Goal: Transaction & Acquisition: Book appointment/travel/reservation

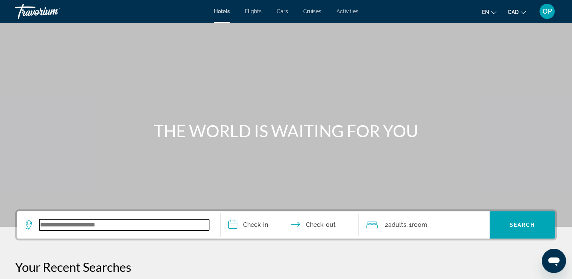
click at [75, 229] on input "Search widget" at bounding box center [124, 224] width 170 height 11
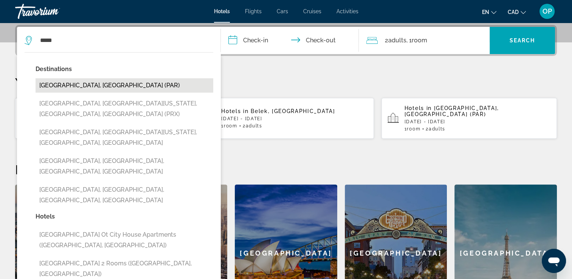
click at [62, 84] on button "Paris, France (PAR)" at bounding box center [125, 85] width 178 height 14
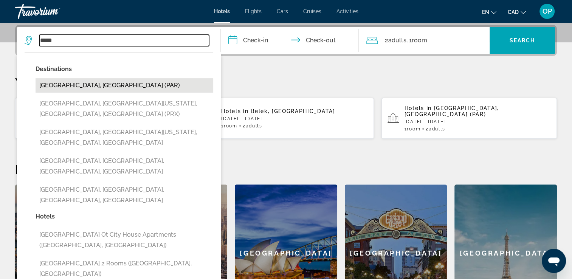
type input "**********"
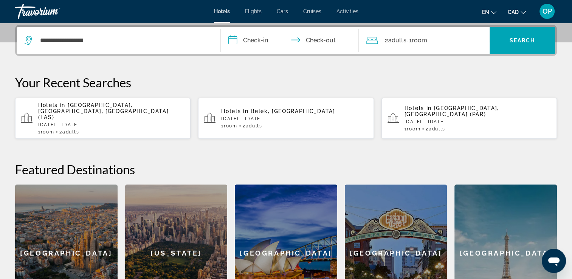
click at [260, 42] on input "**********" at bounding box center [291, 41] width 141 height 29
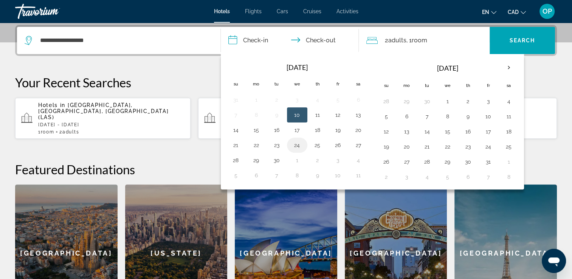
click at [295, 144] on button "24" at bounding box center [297, 145] width 12 height 11
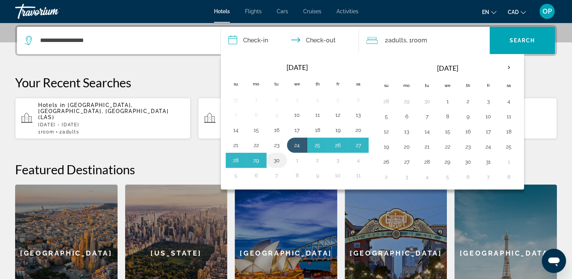
click at [275, 159] on button "30" at bounding box center [277, 160] width 12 height 11
type input "**********"
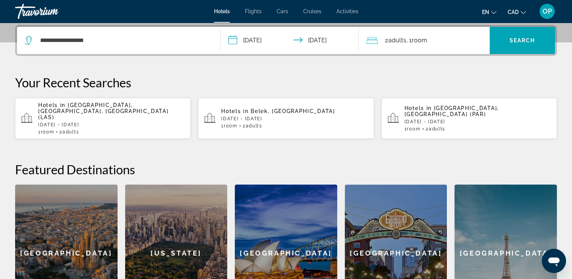
click at [421, 40] on span "Room" at bounding box center [418, 40] width 15 height 7
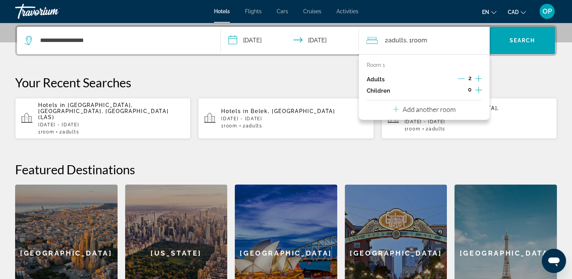
click at [459, 79] on icon "Decrement adults" at bounding box center [461, 78] width 7 height 7
click at [515, 43] on span "Search" at bounding box center [522, 40] width 26 height 6
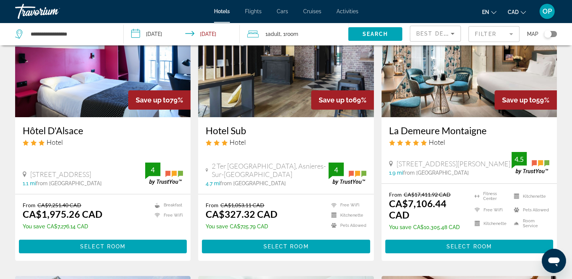
scroll to position [38, 0]
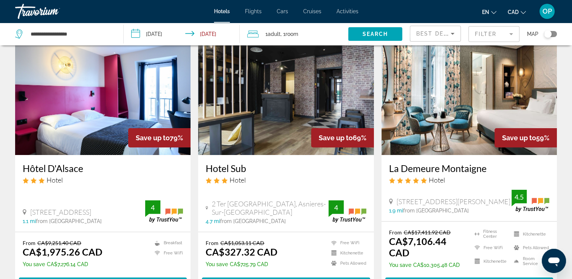
click at [278, 119] on img "Main content" at bounding box center [285, 94] width 175 height 121
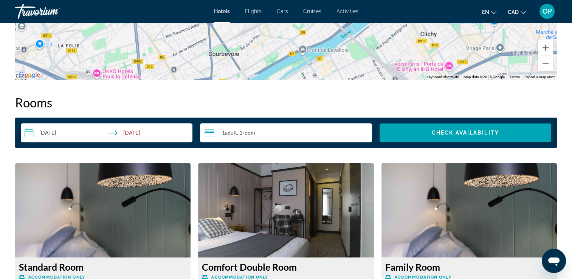
scroll to position [869, 0]
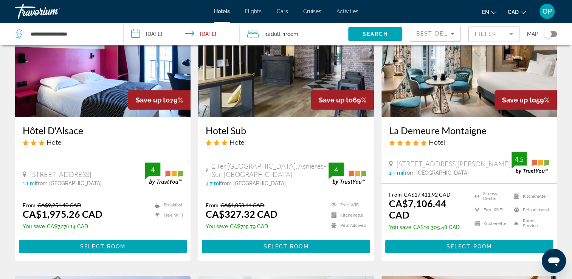
scroll to position [113, 0]
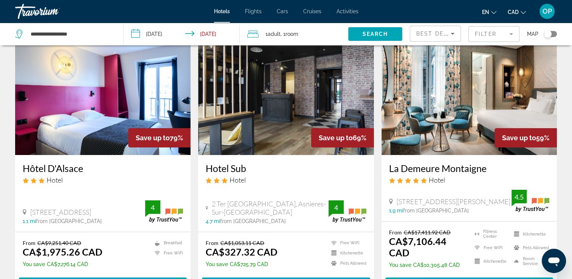
scroll to position [76, 0]
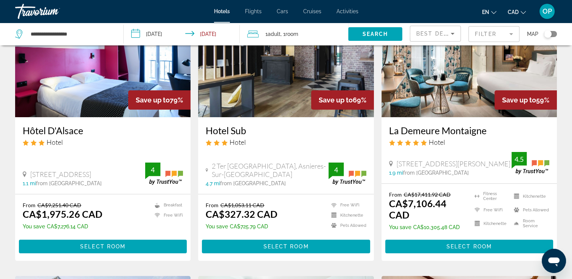
click at [292, 91] on img "Main content" at bounding box center [285, 56] width 175 height 121
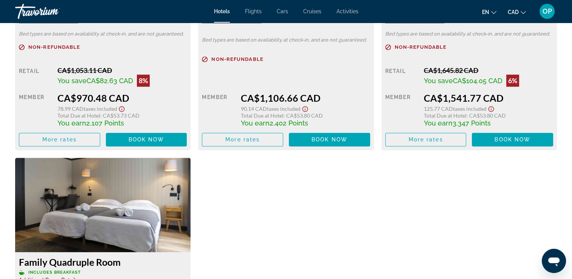
scroll to position [1247, 0]
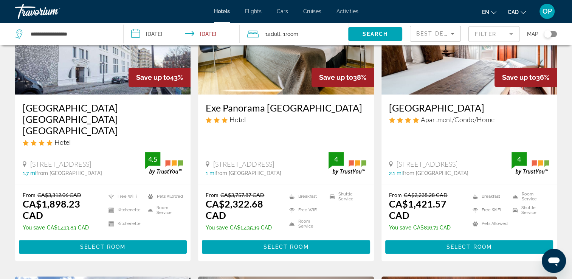
scroll to position [340, 0]
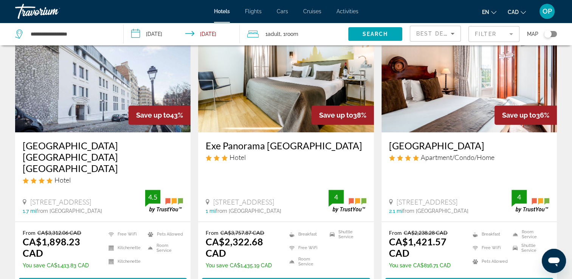
click at [82, 108] on img "Main content" at bounding box center [102, 71] width 175 height 121
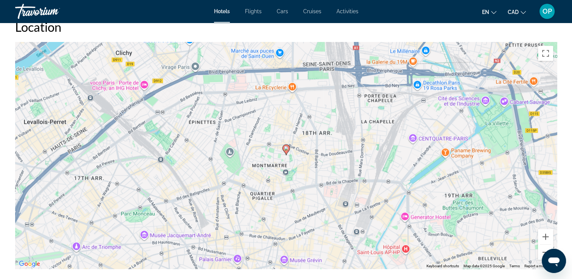
scroll to position [756, 0]
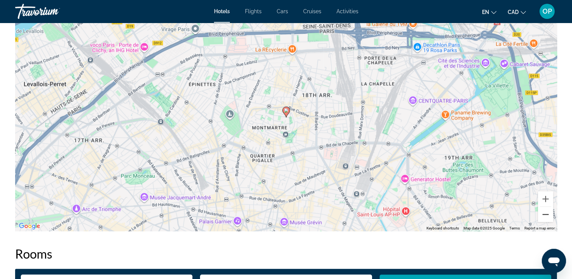
click at [544, 213] on button "Zoom out" at bounding box center [545, 214] width 15 height 15
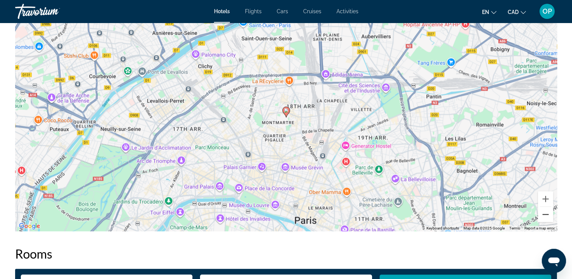
click at [544, 213] on button "Zoom out" at bounding box center [545, 214] width 15 height 15
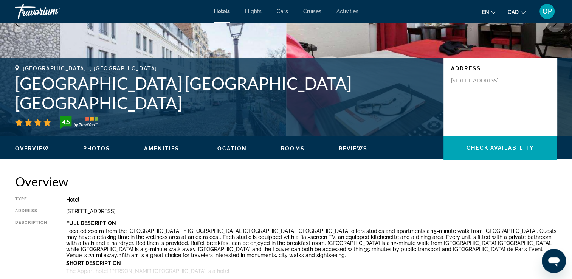
scroll to position [76, 0]
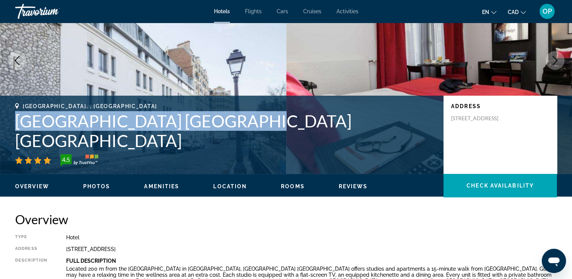
drag, startPoint x: 17, startPoint y: 138, endPoint x: 231, endPoint y: 138, distance: 214.2
click at [231, 138] on h1 "[GEOGRAPHIC_DATA] [GEOGRAPHIC_DATA] [GEOGRAPHIC_DATA]" at bounding box center [225, 130] width 421 height 39
drag, startPoint x: 230, startPoint y: 138, endPoint x: 190, endPoint y: 142, distance: 40.6
copy h1 "[GEOGRAPHIC_DATA] [GEOGRAPHIC_DATA] [GEOGRAPHIC_DATA]"
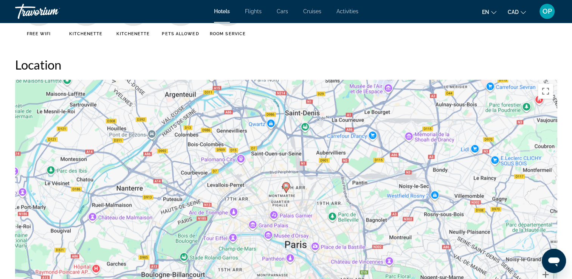
scroll to position [756, 0]
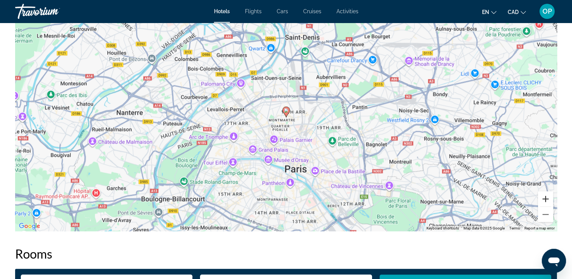
click at [543, 201] on button "Zoom in" at bounding box center [545, 198] width 15 height 15
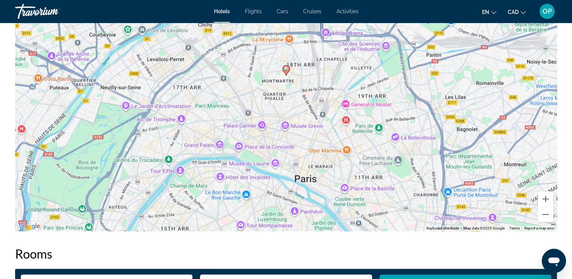
drag, startPoint x: 381, startPoint y: 145, endPoint x: 381, endPoint y: 135, distance: 10.6
click at [381, 135] on div "To activate drag with keyboard, press Alt + Enter. Once in keyboard drag state,…" at bounding box center [285, 117] width 541 height 227
click at [545, 198] on button "Zoom in" at bounding box center [545, 198] width 15 height 15
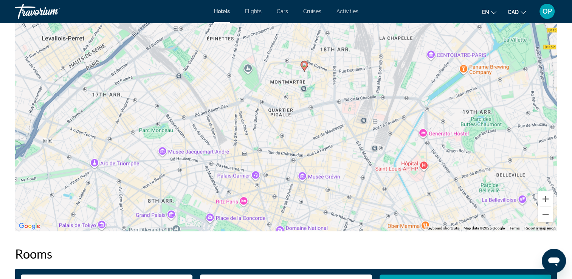
drag, startPoint x: 417, startPoint y: 150, endPoint x: 435, endPoint y: 190, distance: 44.5
click at [435, 190] on div "To activate drag with keyboard, press Alt + Enter. Once in keyboard drag state,…" at bounding box center [285, 117] width 541 height 227
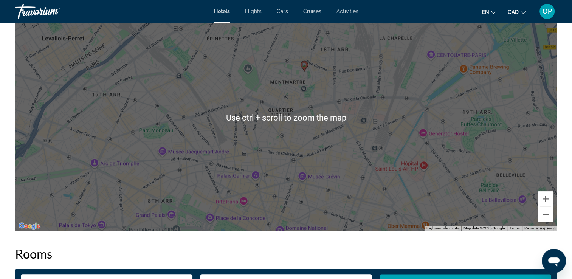
scroll to position [793, 0]
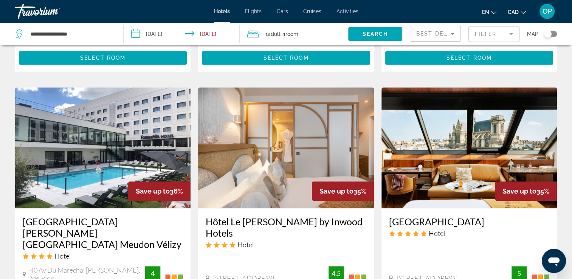
scroll to position [605, 0]
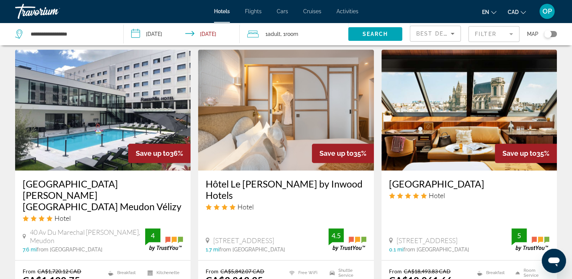
click at [74, 120] on img "Main content" at bounding box center [102, 109] width 175 height 121
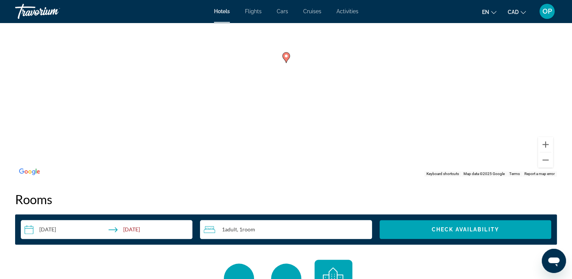
scroll to position [831, 0]
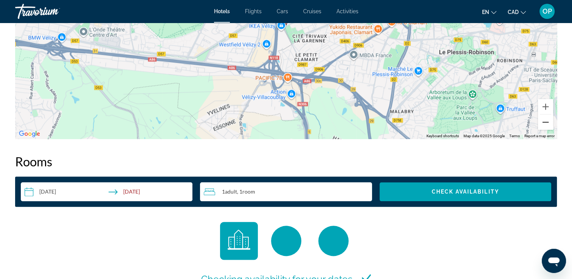
click at [543, 120] on button "Zoom out" at bounding box center [545, 121] width 15 height 15
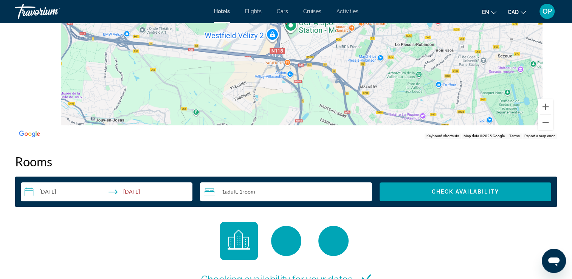
click at [543, 120] on button "Zoom out" at bounding box center [545, 121] width 15 height 15
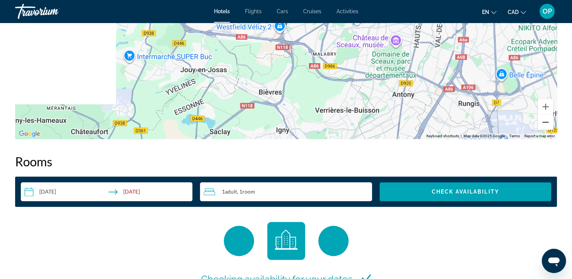
click at [543, 120] on button "Zoom out" at bounding box center [545, 121] width 15 height 15
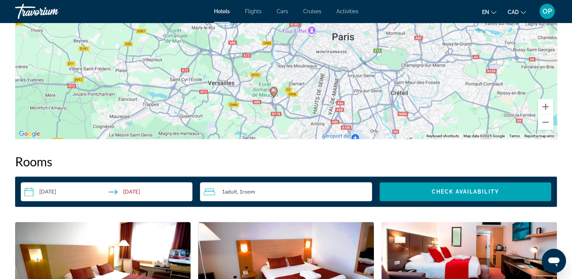
drag, startPoint x: 386, startPoint y: 81, endPoint x: 374, endPoint y: 158, distance: 77.7
click at [374, 158] on div "Overview Type Hotel Address [STREET_ADDRESS] Description Full Description 160 r…" at bounding box center [285, 155] width 549 height 1398
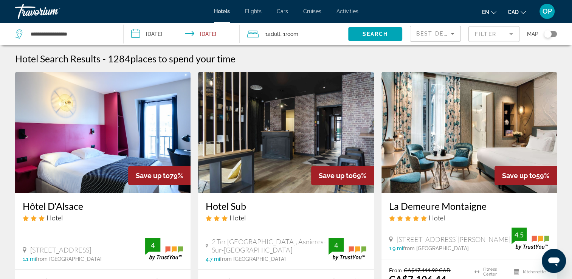
click at [548, 33] on div "Toggle map" at bounding box center [548, 34] width 8 height 8
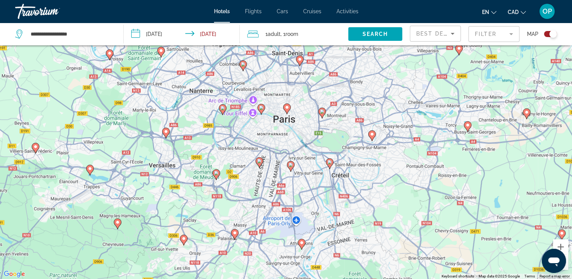
drag, startPoint x: 264, startPoint y: 109, endPoint x: 287, endPoint y: 137, distance: 36.8
click at [287, 137] on div "To activate drag with keyboard, press Alt + Enter. Once in keyboard drag state,…" at bounding box center [286, 139] width 572 height 279
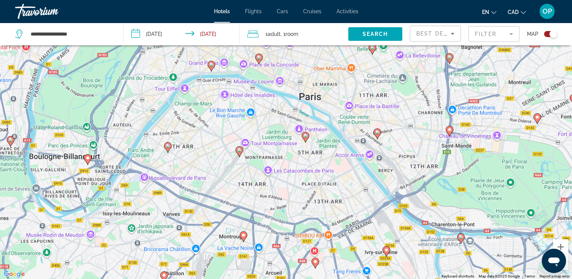
drag, startPoint x: 279, startPoint y: 129, endPoint x: 294, endPoint y: 158, distance: 32.6
click at [293, 158] on div "To activate drag with keyboard, press Alt + Enter. Once in keyboard drag state,…" at bounding box center [286, 139] width 572 height 279
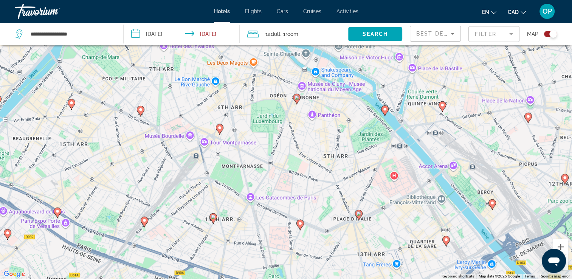
click at [296, 99] on image "Main content" at bounding box center [296, 97] width 5 height 5
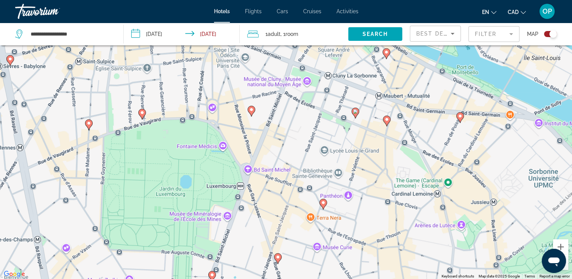
click at [250, 111] on image "Main content" at bounding box center [251, 109] width 5 height 5
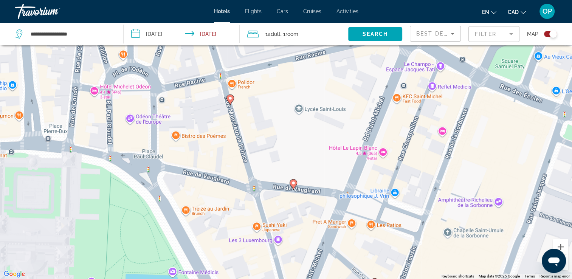
click at [381, 152] on div "To navigate, press the arrow keys. To activate drag with keyboard, press Alt + …" at bounding box center [286, 139] width 572 height 279
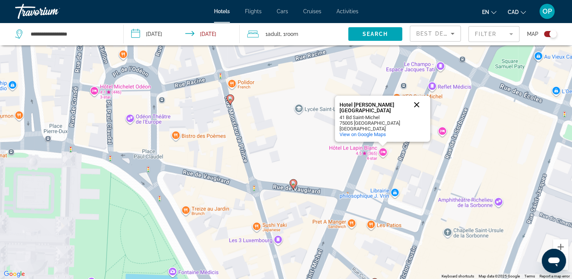
click at [416, 104] on button "Close" at bounding box center [416, 105] width 18 height 18
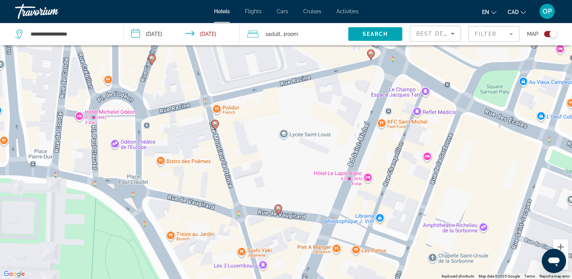
drag, startPoint x: 359, startPoint y: 114, endPoint x: 343, endPoint y: 140, distance: 30.1
click at [343, 140] on div "To navigate, press the arrow keys. To activate drag with keyboard, press Alt + …" at bounding box center [286, 139] width 572 height 279
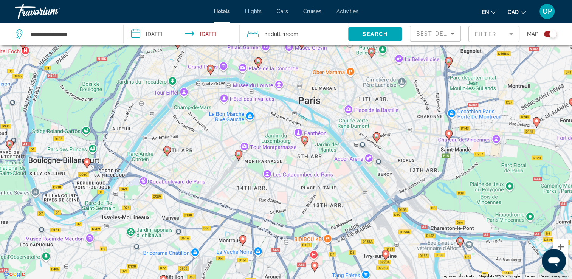
click at [221, 10] on span "Hotels" at bounding box center [222, 11] width 16 height 6
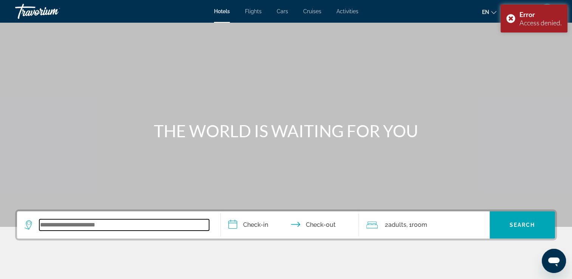
click at [70, 226] on input "Search widget" at bounding box center [124, 224] width 170 height 11
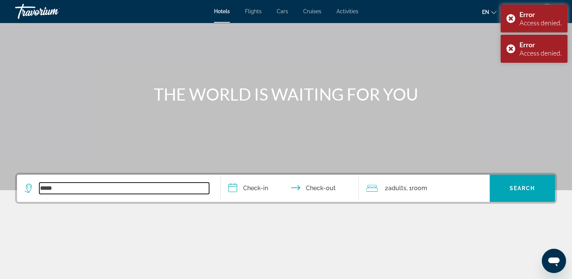
type input "*****"
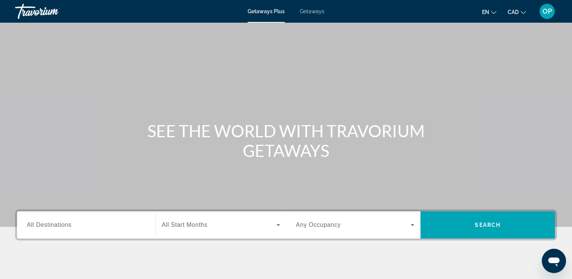
click at [71, 228] on span "All Destinations" at bounding box center [49, 224] width 45 height 6
click at [71, 228] on input "Destination All Destinations" at bounding box center [86, 225] width 119 height 9
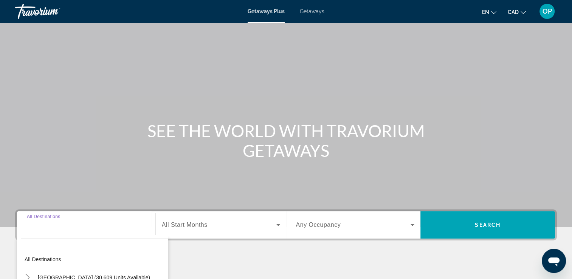
scroll to position [129, 0]
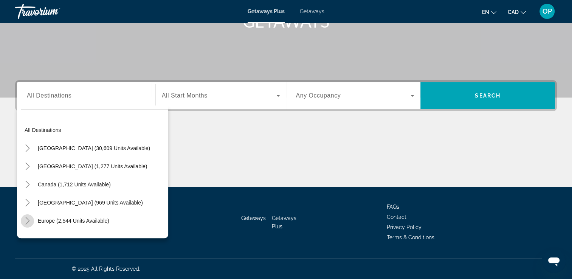
click at [28, 221] on icon "Toggle Europe (2,544 units available)" at bounding box center [28, 221] width 8 height 8
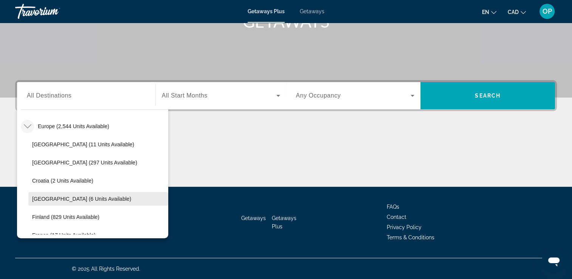
scroll to position [132, 0]
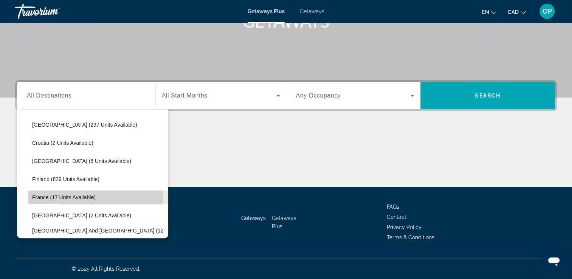
click at [63, 197] on span "France (17 units available)" at bounding box center [63, 197] width 63 height 6
type input "**********"
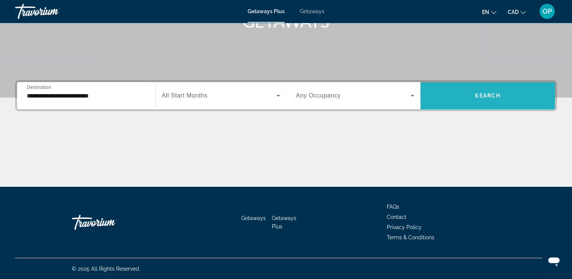
click at [487, 105] on span "Search widget" at bounding box center [487, 95] width 135 height 27
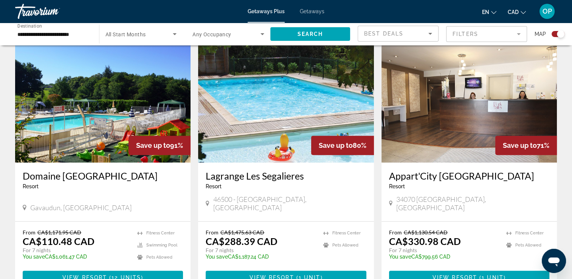
scroll to position [227, 0]
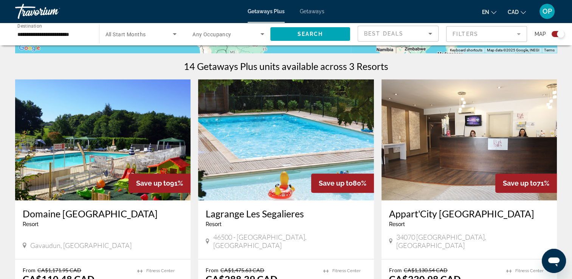
click at [305, 5] on div "Getaways Plus Getaways en English Español Français Italiano Português русский C…" at bounding box center [286, 12] width 572 height 20
click at [313, 10] on span "Getaways" at bounding box center [312, 11] width 25 height 6
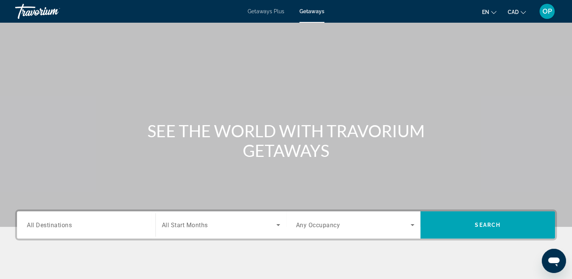
click at [46, 224] on span "All Destinations" at bounding box center [49, 224] width 45 height 7
click at [46, 224] on input "Destination All Destinations" at bounding box center [86, 225] width 119 height 9
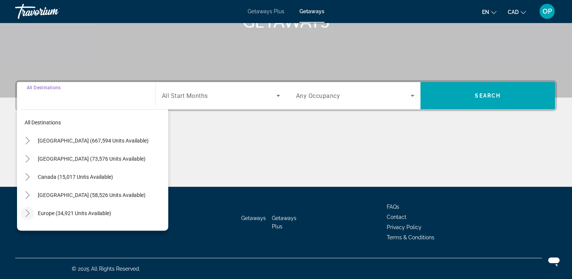
click at [29, 213] on icon "Toggle Europe (34,921 units available)" at bounding box center [27, 213] width 4 height 8
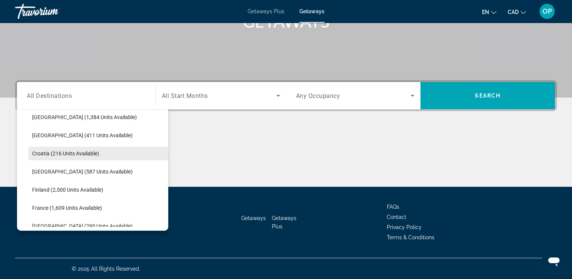
scroll to position [170, 0]
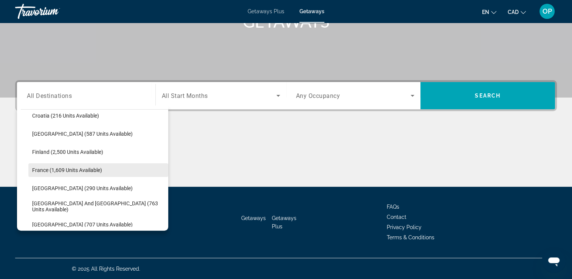
click at [48, 170] on span "France (1,609 units available)" at bounding box center [67, 170] width 70 height 6
type input "**********"
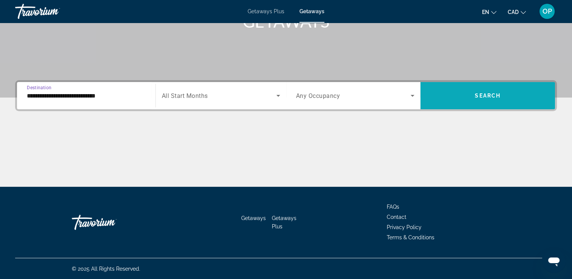
click at [472, 94] on span "Search widget" at bounding box center [487, 96] width 135 height 18
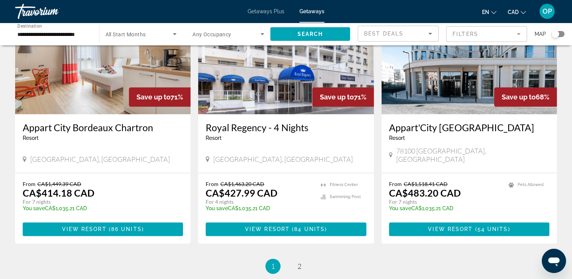
scroll to position [907, 0]
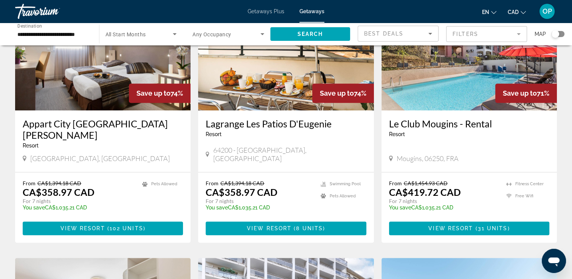
click at [555, 34] on div "Search widget" at bounding box center [555, 34] width 8 height 8
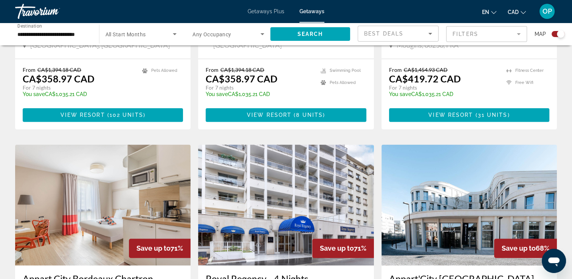
scroll to position [1028, 0]
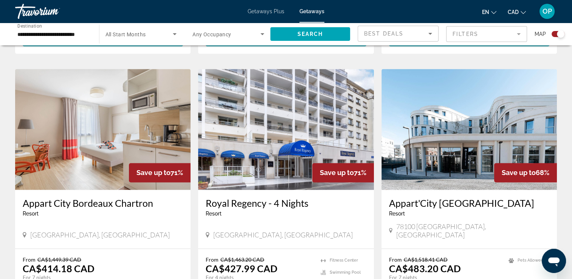
click at [558, 34] on div "Search widget" at bounding box center [561, 34] width 8 height 8
click at [558, 34] on div "Search widget" at bounding box center [555, 34] width 8 height 8
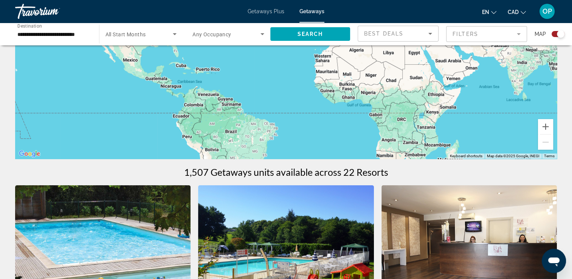
scroll to position [0, 0]
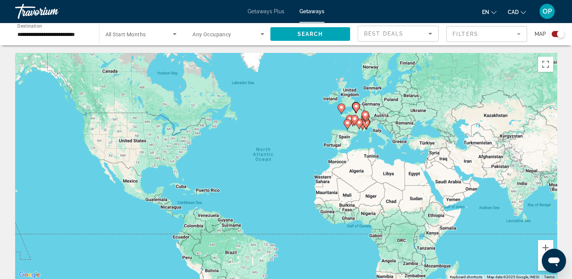
click at [364, 105] on div "To activate drag with keyboard, press Alt + Enter. Once in keyboard drag state,…" at bounding box center [285, 166] width 541 height 227
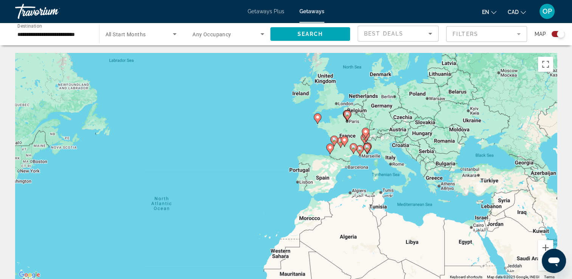
click at [360, 128] on div "To activate drag with keyboard, press Alt + Enter. Once in keyboard drag state,…" at bounding box center [285, 166] width 541 height 227
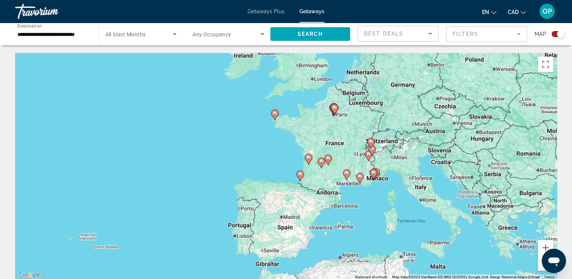
click at [345, 141] on div "To activate drag with keyboard, press Alt + Enter. Once in keyboard drag state,…" at bounding box center [285, 166] width 541 height 227
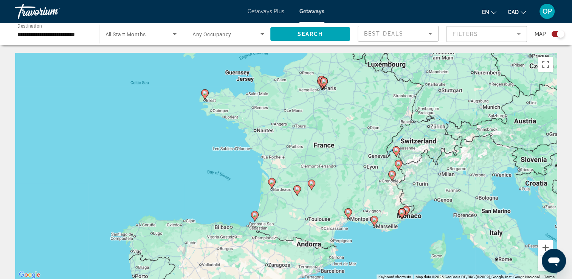
click at [345, 141] on div "To activate drag with keyboard, press Alt + Enter. Once in keyboard drag state,…" at bounding box center [285, 166] width 541 height 227
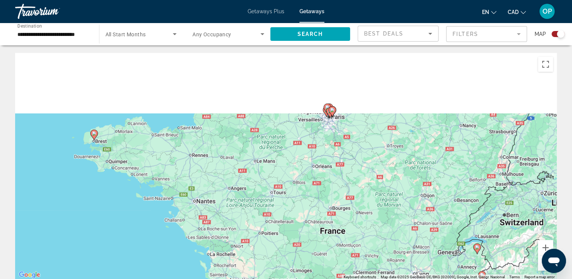
drag, startPoint x: 325, startPoint y: 108, endPoint x: 370, endPoint y: 236, distance: 135.4
click at [370, 236] on div "To activate drag with keyboard, press Alt + Enter. Once in keyboard drag state,…" at bounding box center [285, 166] width 541 height 227
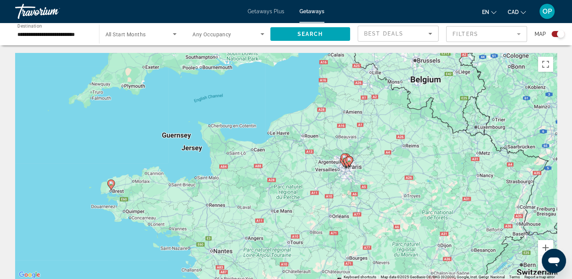
click at [348, 175] on div "To activate drag with keyboard, press Alt + Enter. Once in keyboard drag state,…" at bounding box center [285, 166] width 541 height 227
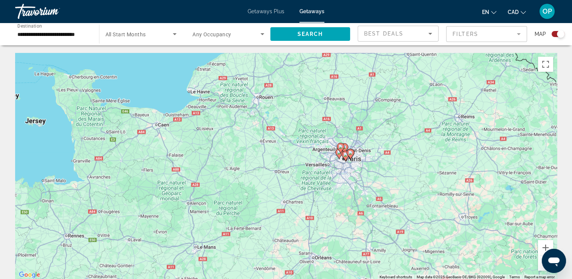
click at [345, 178] on div "To activate drag with keyboard, press Alt + Enter. Once in keyboard drag state,…" at bounding box center [285, 166] width 541 height 227
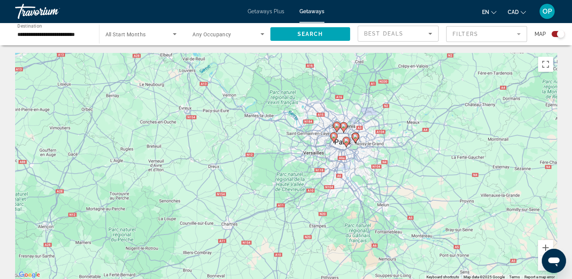
click at [345, 176] on div "To activate drag with keyboard, press Alt + Enter. Once in keyboard drag state,…" at bounding box center [285, 166] width 541 height 227
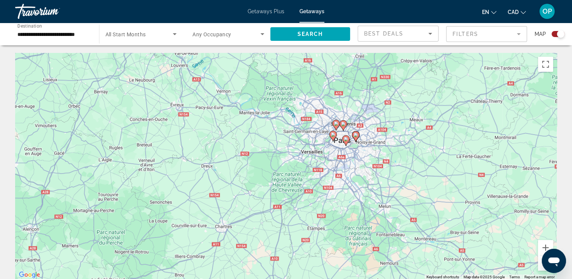
click at [345, 176] on div "To activate drag with keyboard, press Alt + Enter. Once in keyboard drag state,…" at bounding box center [285, 166] width 541 height 227
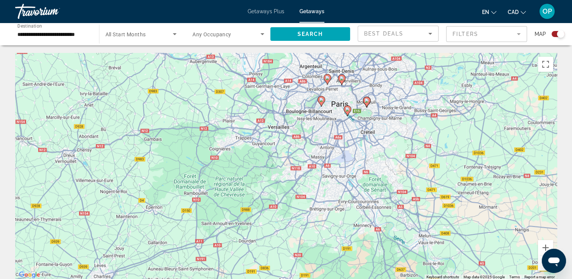
click at [340, 77] on image "Main content" at bounding box center [341, 78] width 5 height 5
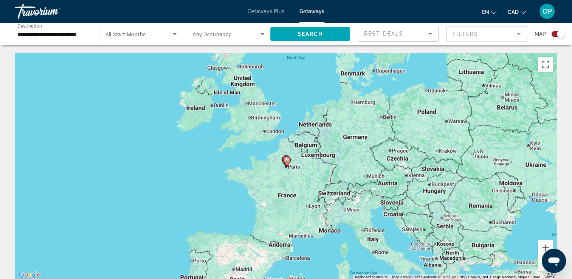
click at [290, 173] on div "To navigate, press the arrow keys. To activate drag with keyboard, press Alt + …" at bounding box center [285, 166] width 541 height 227
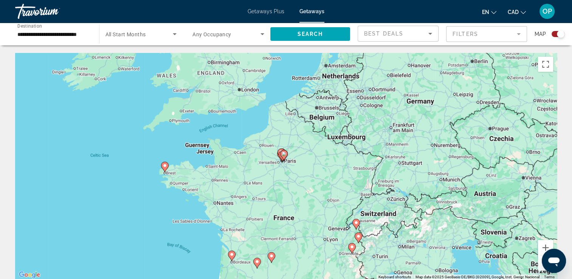
click at [294, 167] on div "To activate drag with keyboard, press Alt + Enter. Once in keyboard drag state,…" at bounding box center [285, 166] width 541 height 227
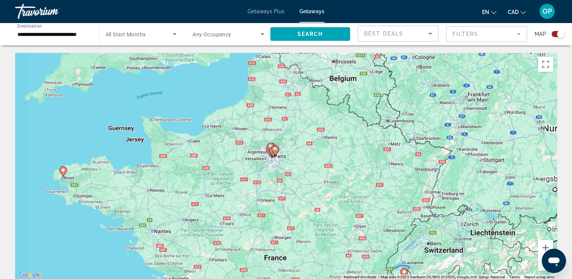
click at [288, 169] on div "To activate drag with keyboard, press Alt + Enter. Once in keyboard drag state,…" at bounding box center [285, 166] width 541 height 227
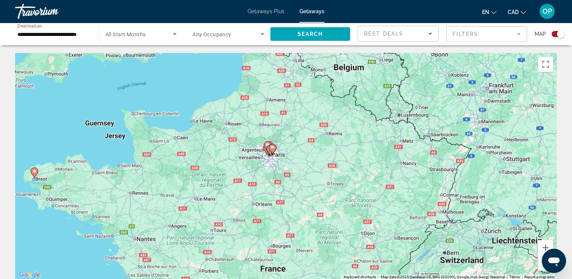
click at [288, 169] on div "To activate drag with keyboard, press Alt + Enter. Once in keyboard drag state,…" at bounding box center [285, 166] width 541 height 227
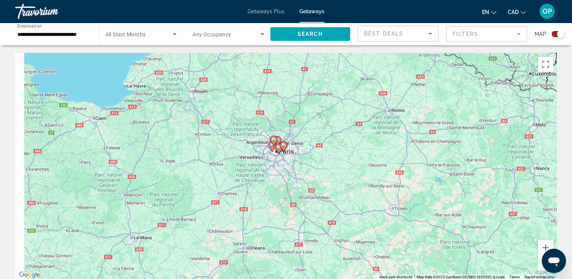
drag, startPoint x: 284, startPoint y: 169, endPoint x: 334, endPoint y: 176, distance: 50.0
click at [334, 176] on div "To activate drag with keyboard, press Alt + Enter. Once in keyboard drag state,…" at bounding box center [285, 166] width 541 height 227
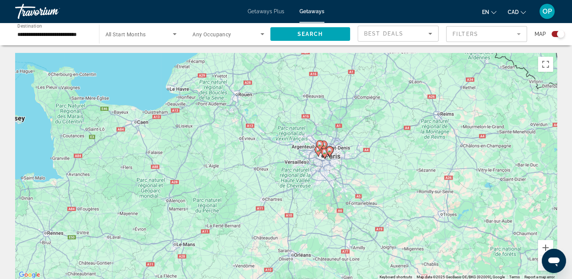
click at [324, 173] on div "To activate drag with keyboard, press Alt + Enter. Once in keyboard drag state,…" at bounding box center [285, 166] width 541 height 227
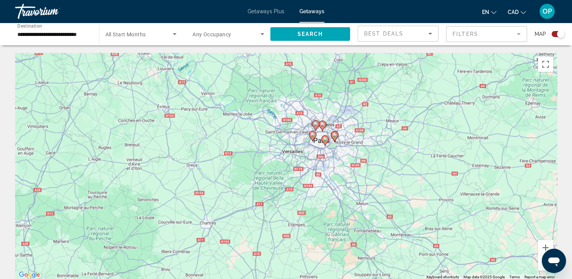
click at [324, 173] on div "To activate drag with keyboard, press Alt + Enter. Once in keyboard drag state,…" at bounding box center [285, 166] width 541 height 227
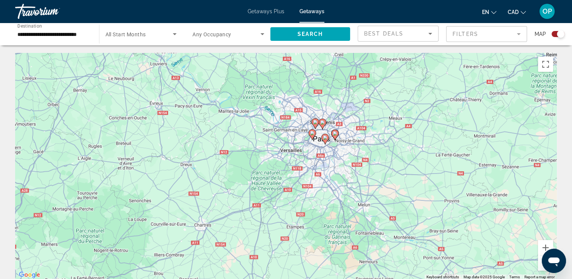
click at [341, 154] on div "To activate drag with keyboard, press Alt + Enter. Once in keyboard drag state,…" at bounding box center [285, 166] width 541 height 227
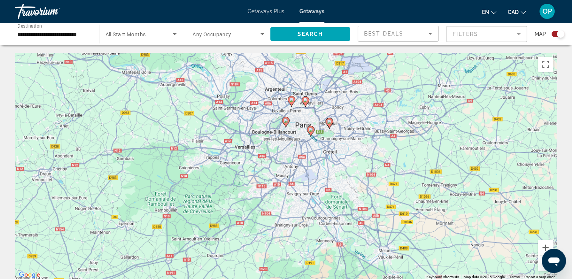
click at [341, 154] on div "To activate drag with keyboard, press Alt + Enter. Once in keyboard drag state,…" at bounding box center [285, 166] width 541 height 227
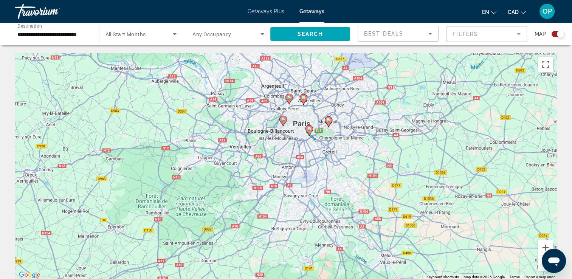
click at [302, 98] on image "Main content" at bounding box center [303, 98] width 5 height 5
type input "**********"
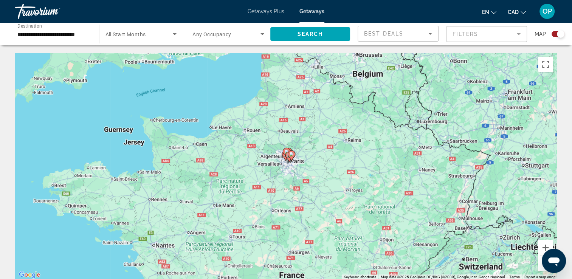
click at [285, 155] on icon "Main content" at bounding box center [289, 157] width 8 height 11
click at [285, 155] on icon "Main content" at bounding box center [288, 157] width 7 height 10
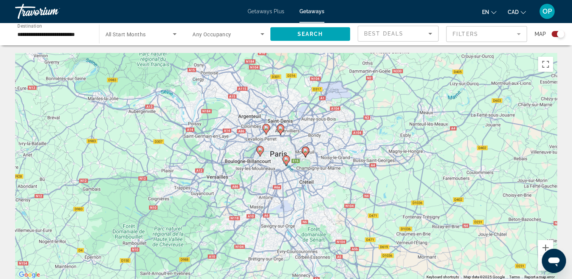
click at [281, 131] on icon "Main content" at bounding box center [280, 130] width 7 height 10
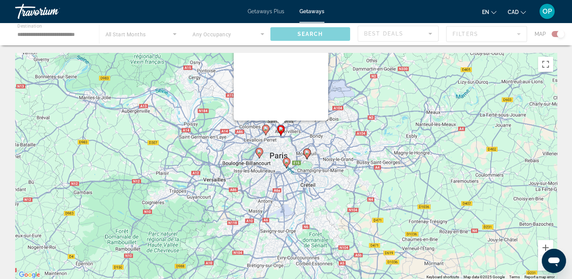
click at [281, 131] on g "Main content" at bounding box center [281, 130] width 8 height 11
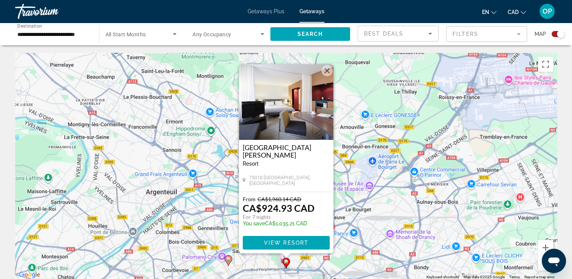
click at [292, 121] on img "Main content" at bounding box center [286, 102] width 94 height 76
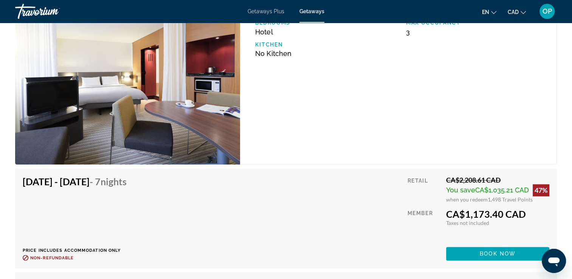
scroll to position [1133, 0]
